Goal: Task Accomplishment & Management: Manage account settings

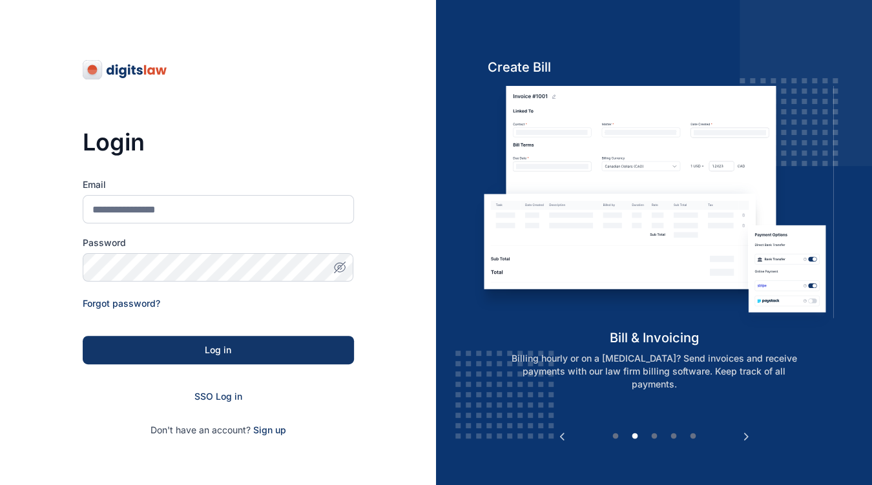
click at [223, 392] on span "SSO Log in" at bounding box center [219, 396] width 48 height 11
click at [208, 394] on span "SSO Log in" at bounding box center [219, 396] width 48 height 11
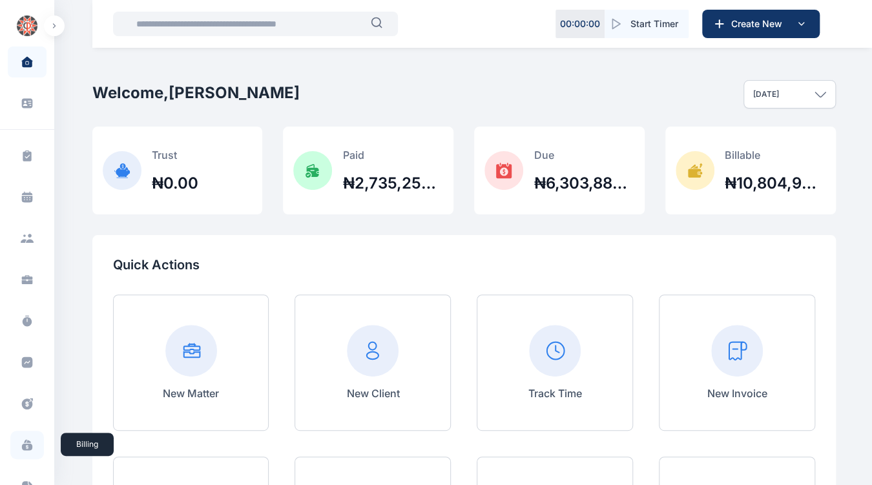
click at [25, 443] on icon at bounding box center [27, 445] width 13 height 13
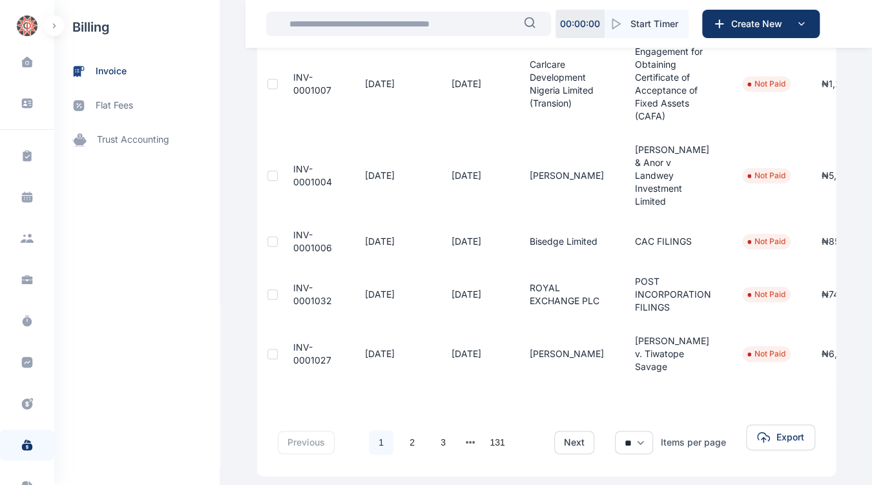
scroll to position [602, 0]
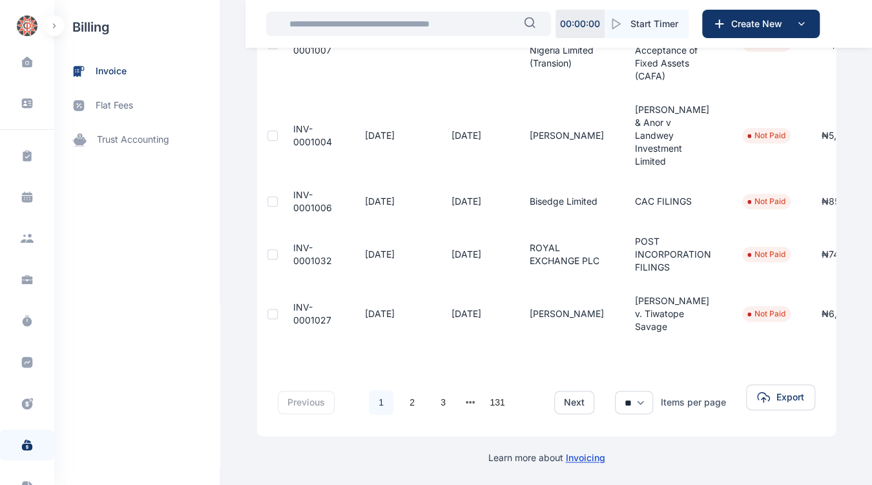
click at [761, 333] on td "Not Paid" at bounding box center [766, 313] width 79 height 59
click at [400, 391] on link "2" at bounding box center [412, 402] width 25 height 25
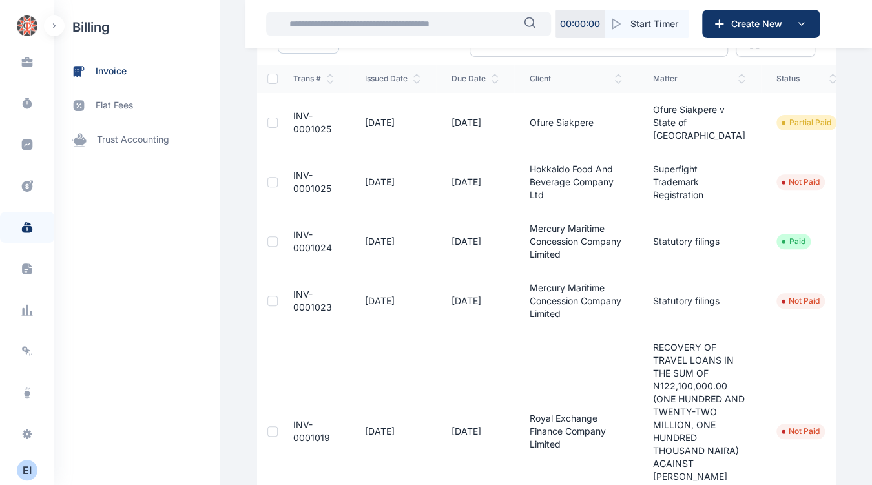
scroll to position [146, 0]
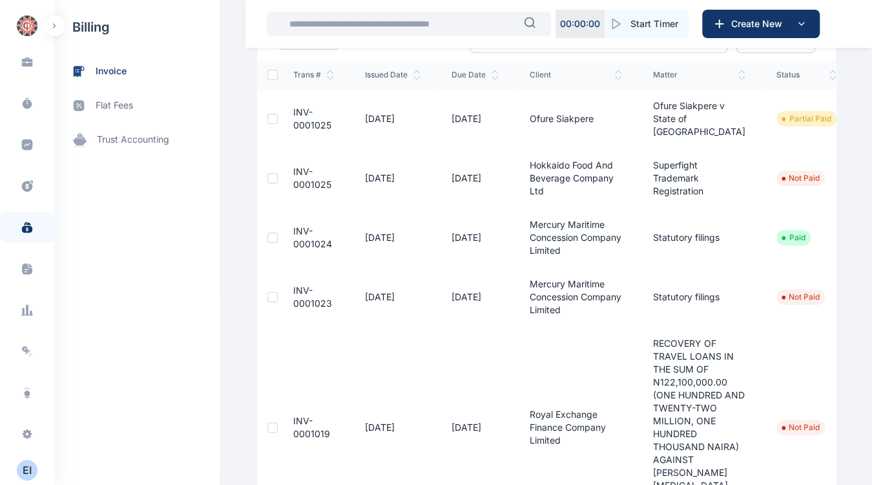
click at [22, 471] on div "E I" at bounding box center [27, 471] width 21 height 16
click at [120, 478] on div "Log out" at bounding box center [107, 470] width 96 height 28
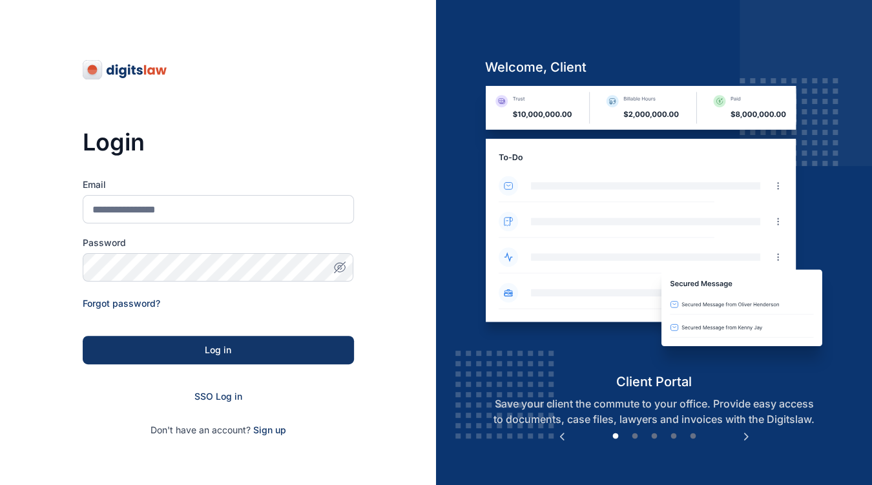
click at [312, 458] on div "Login Email Password Forgot password? Log in SSO Log in Don't have an account? …" at bounding box center [218, 248] width 271 height 496
